Goal: Information Seeking & Learning: Learn about a topic

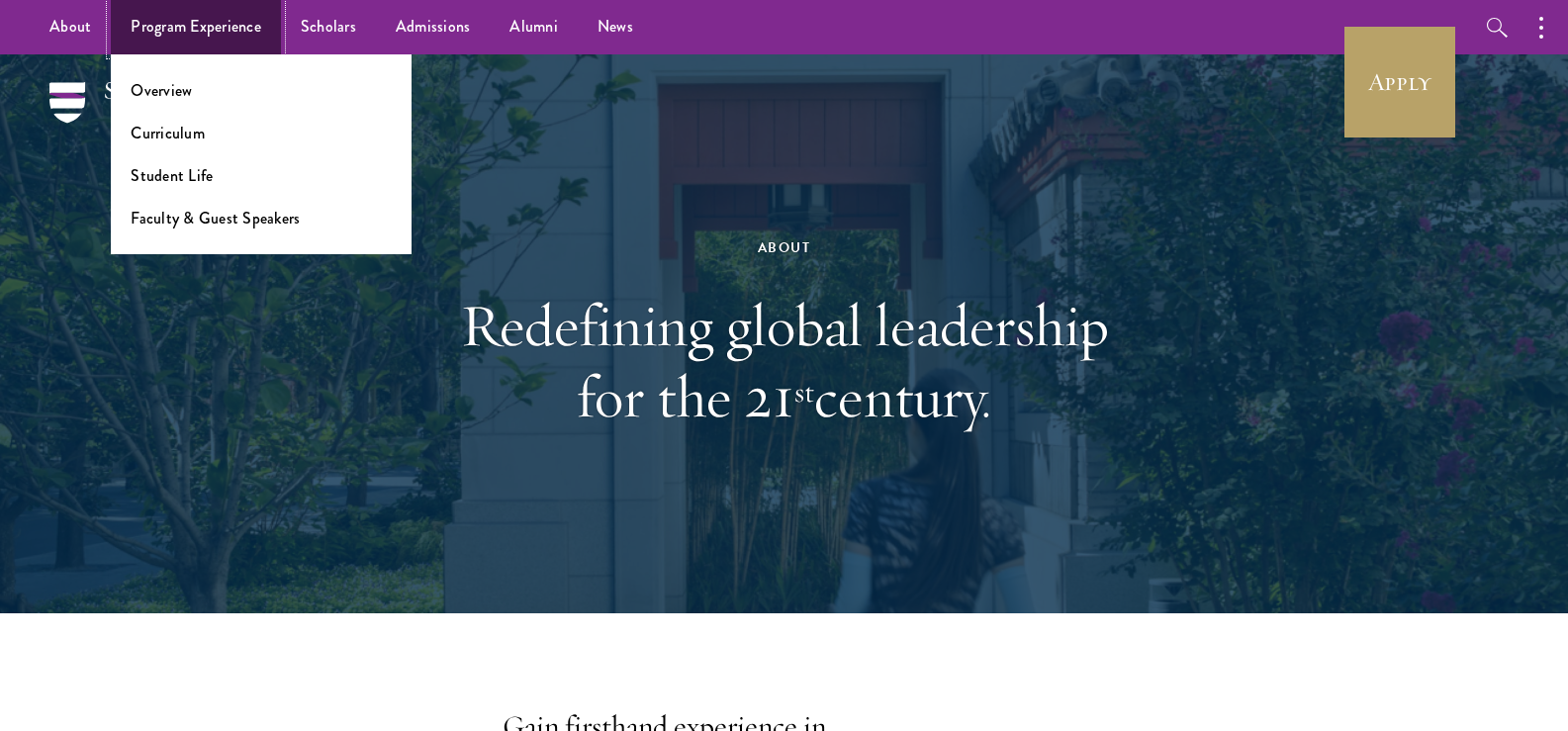
click at [213, 5] on link "Program Experience" at bounding box center [195, 27] width 170 height 55
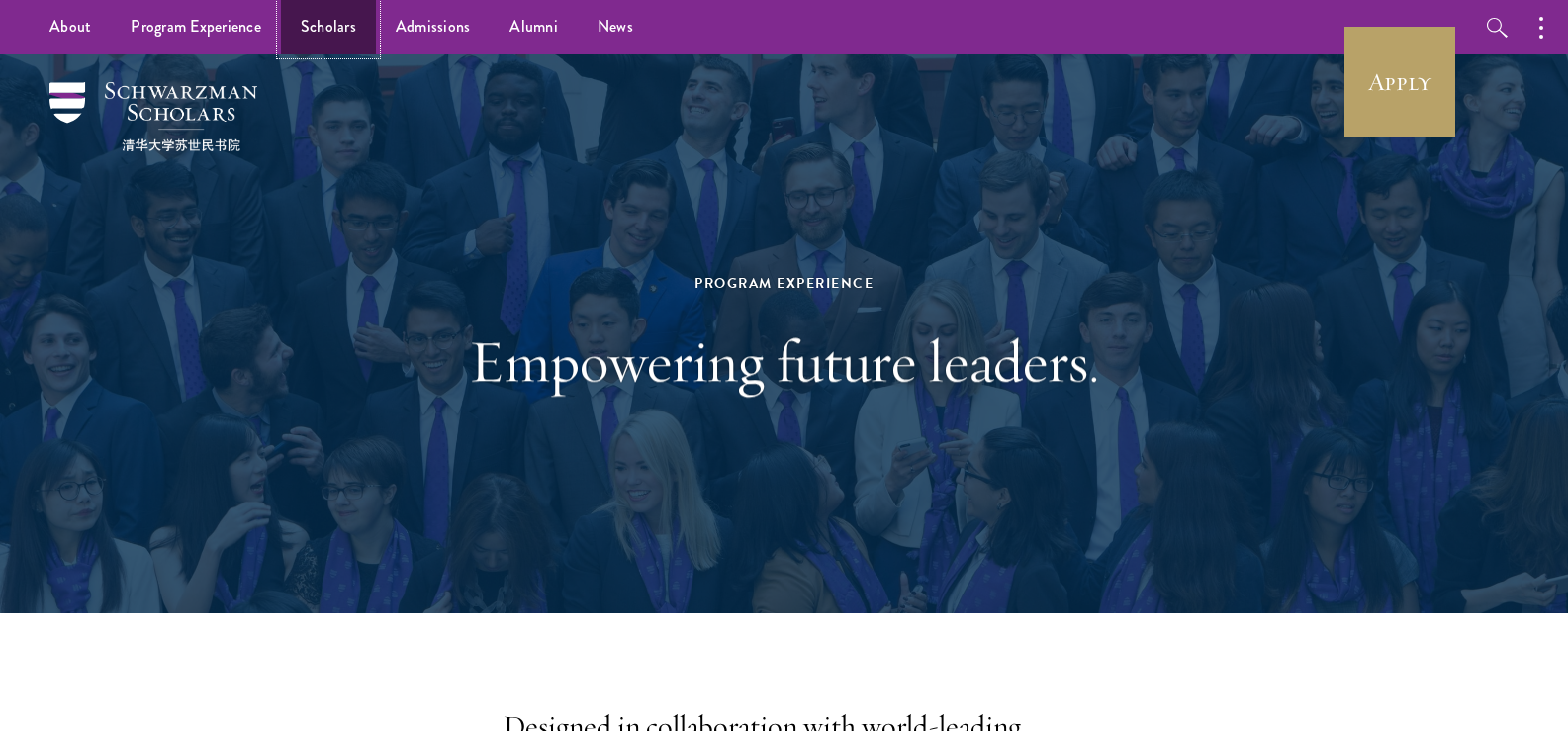
click at [350, 18] on link "Scholars" at bounding box center [328, 27] width 95 height 55
